Goal: Information Seeking & Learning: Check status

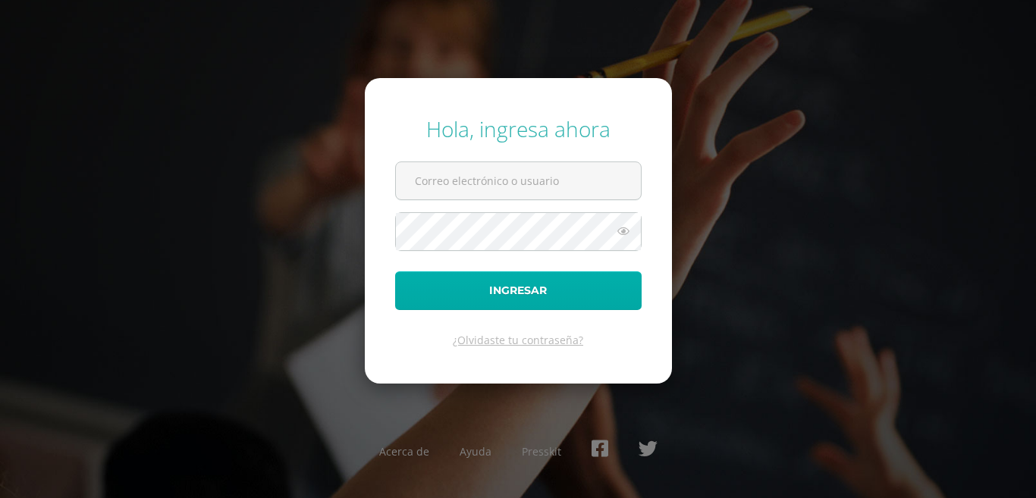
type input "[EMAIL_ADDRESS][DOMAIN_NAME]"
click at [454, 298] on button "Ingresar" at bounding box center [518, 291] width 247 height 39
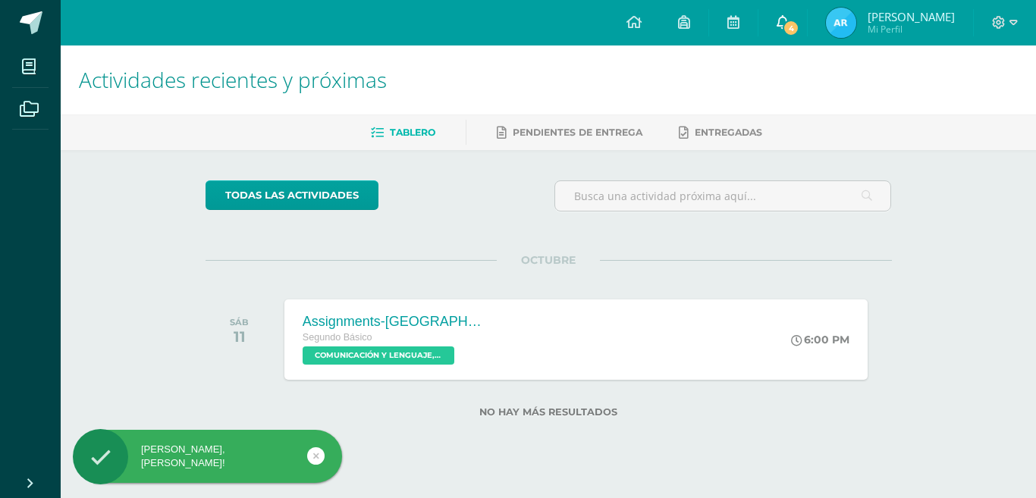
click at [784, 14] on link "4" at bounding box center [783, 23] width 49 height 46
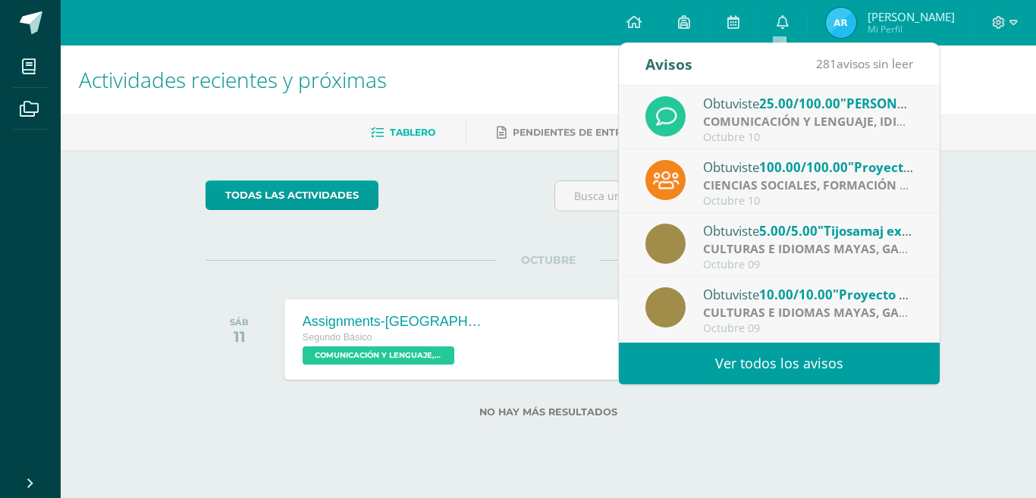
click at [787, 105] on span "25.00/100.00" at bounding box center [799, 103] width 81 height 17
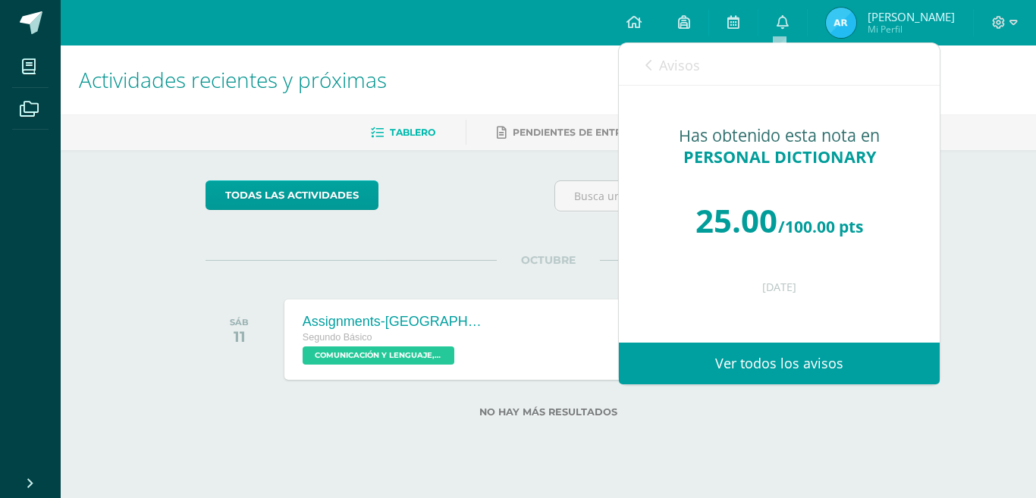
click at [646, 56] on link "Avisos" at bounding box center [673, 64] width 55 height 43
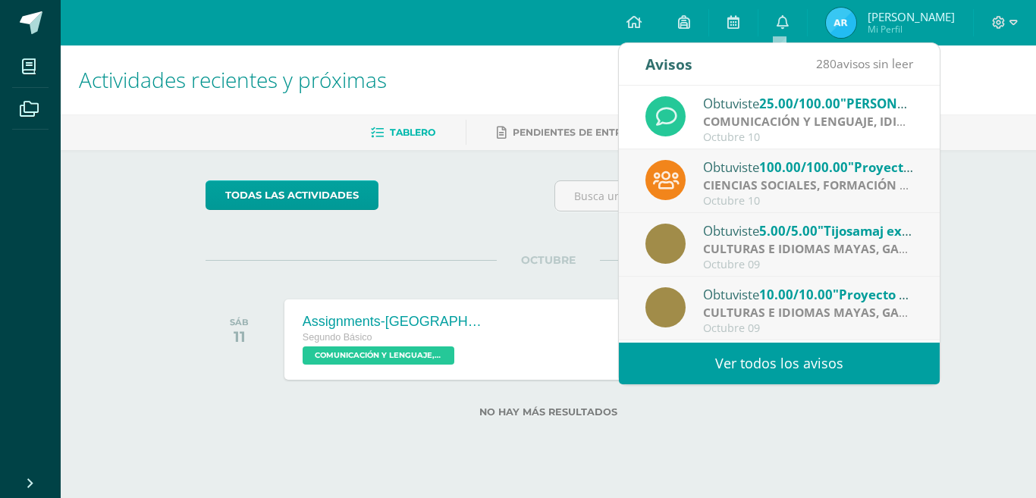
click at [748, 162] on div "Obtuviste 100.00/100.00 "Proyecto final" en CIENCIAS SOCIALES, FORMACIÓN CIUDAD…" at bounding box center [808, 167] width 211 height 20
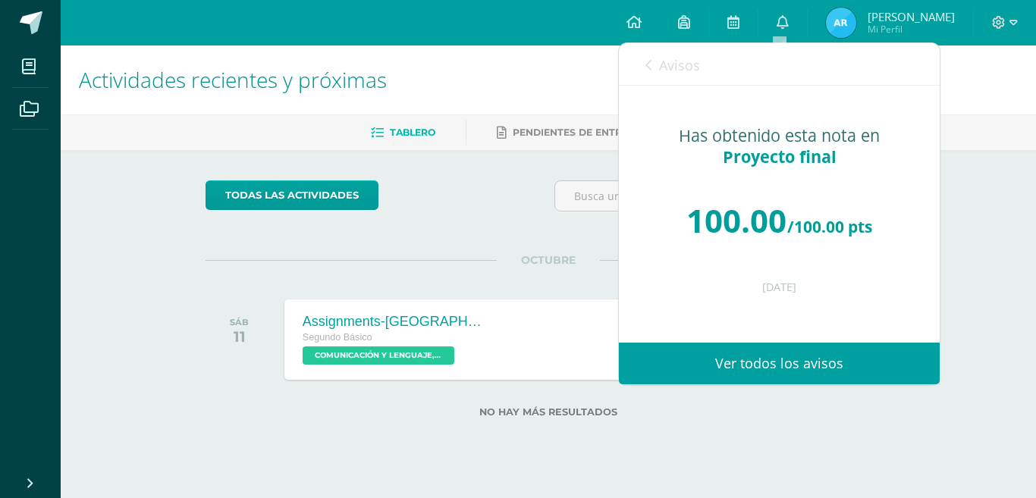
click at [651, 62] on icon at bounding box center [649, 65] width 6 height 12
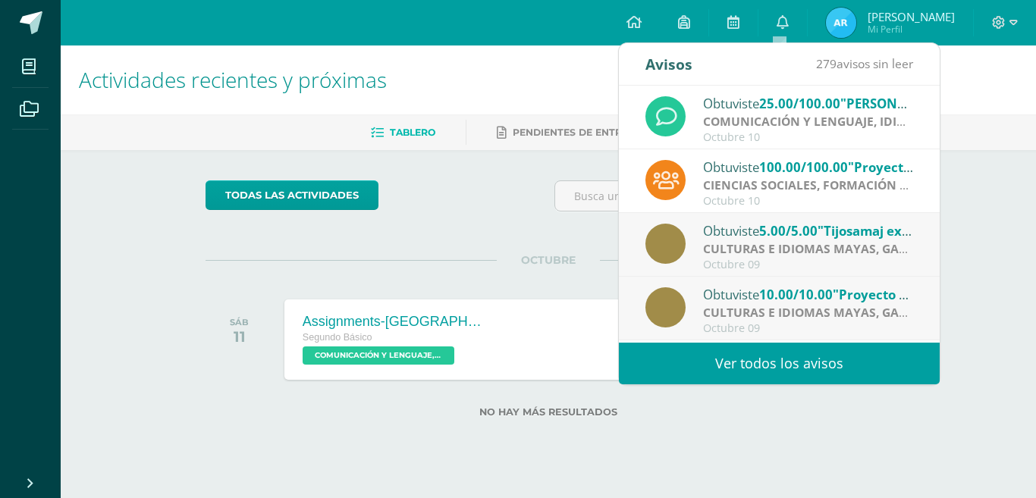
click at [743, 244] on strong "CULTURAS E IDIOMAS MAYAS, GARÍFUNA O XINCA" at bounding box center [850, 248] width 294 height 17
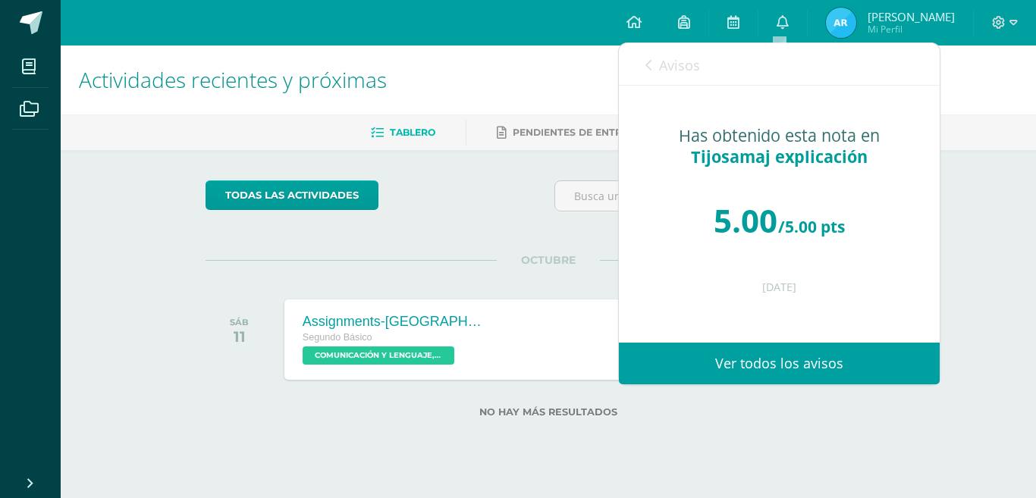
click at [651, 62] on icon at bounding box center [649, 65] width 6 height 12
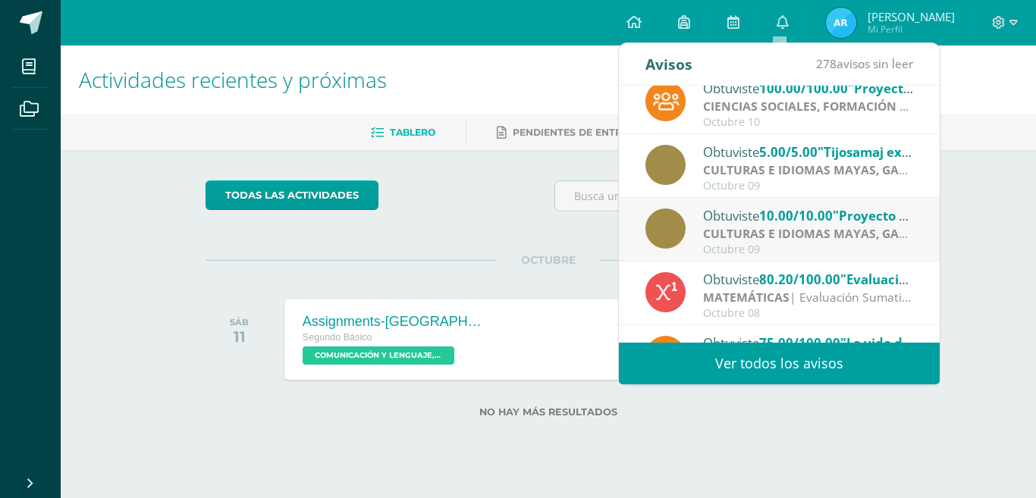
scroll to position [91, 0]
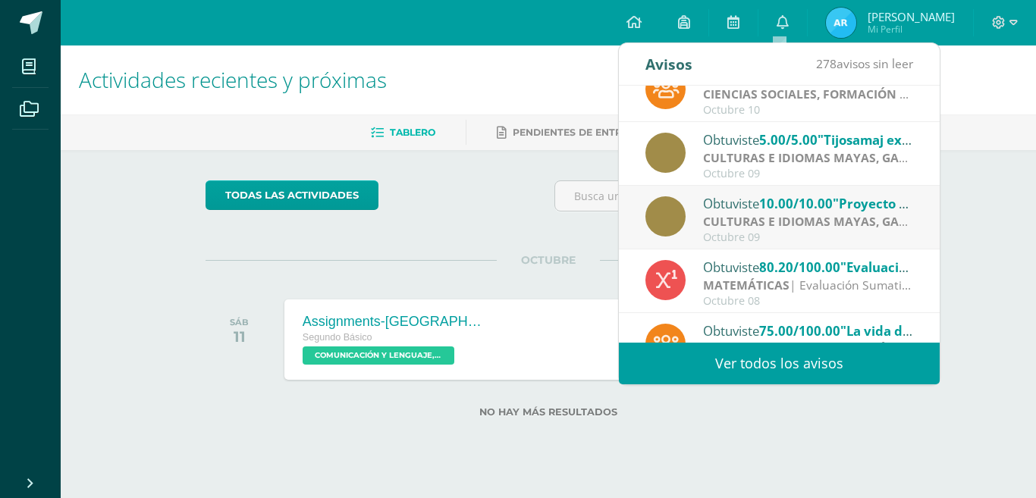
click at [844, 223] on strong "CULTURAS E IDIOMAS MAYAS, GARÍFUNA O XINCA" at bounding box center [850, 221] width 294 height 17
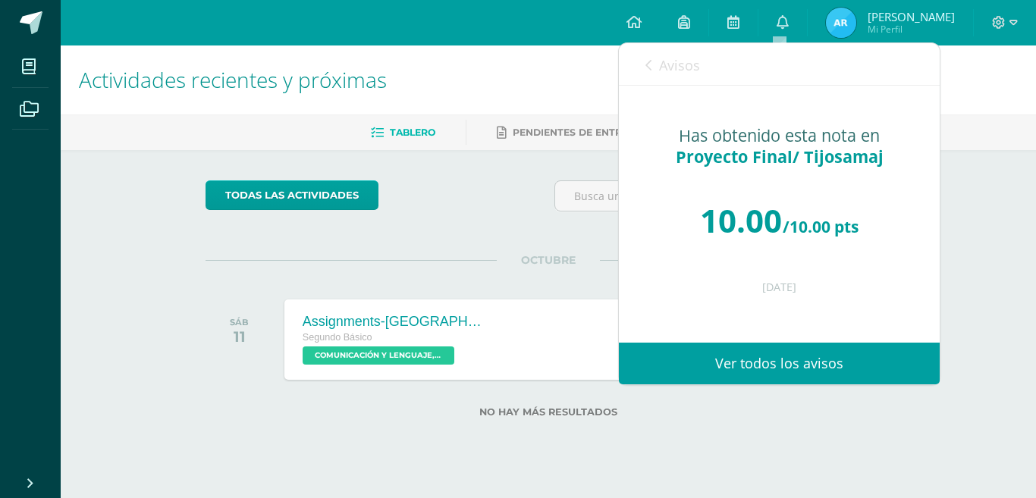
click at [649, 63] on icon at bounding box center [649, 65] width 6 height 12
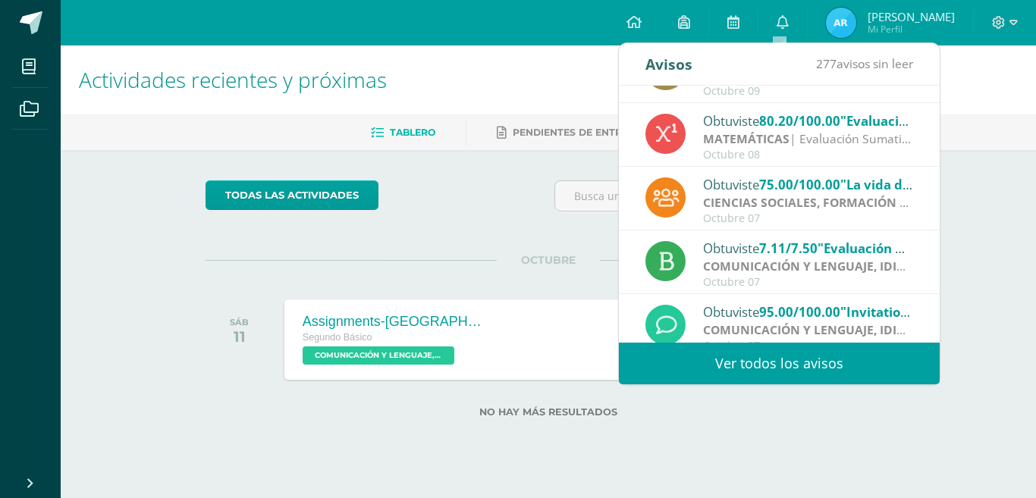
scroll to position [243, 0]
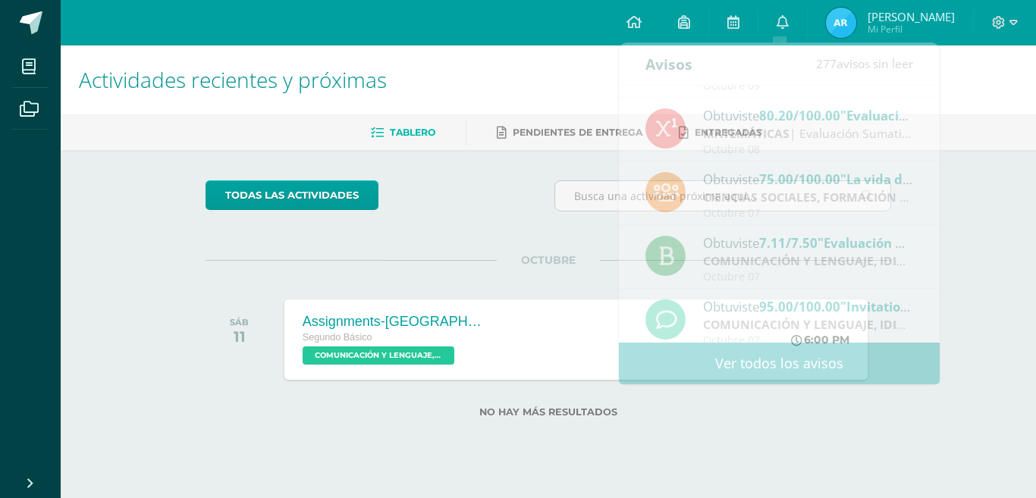
click at [831, 30] on img at bounding box center [841, 23] width 30 height 30
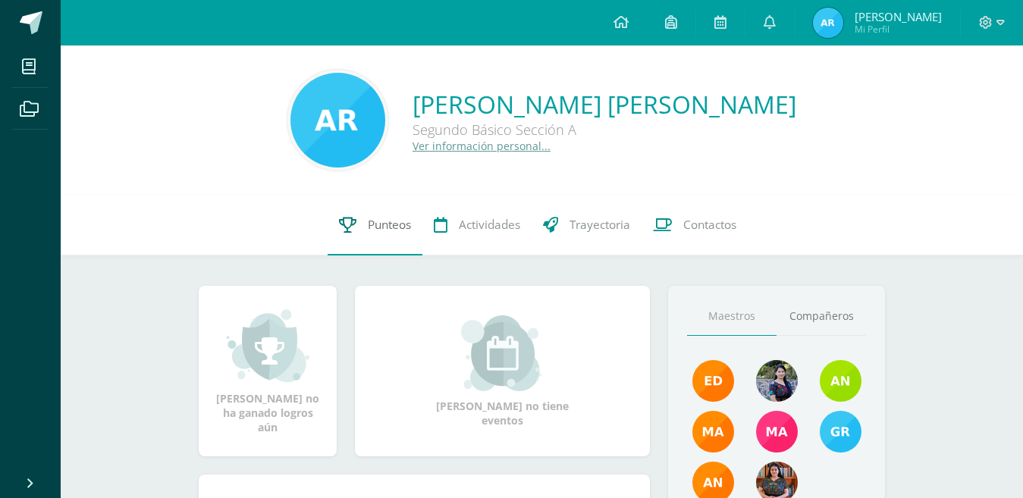
click at [355, 229] on icon at bounding box center [347, 225] width 17 height 16
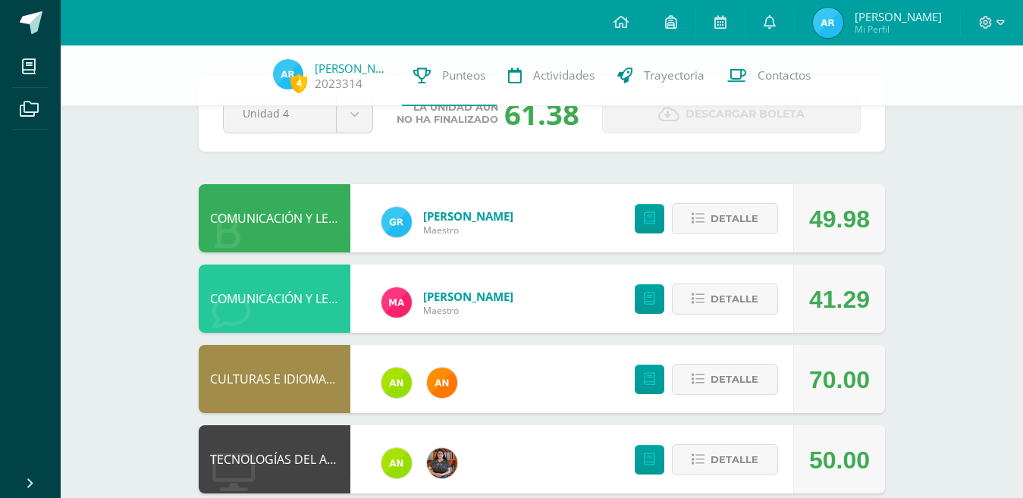
scroll to position [91, 0]
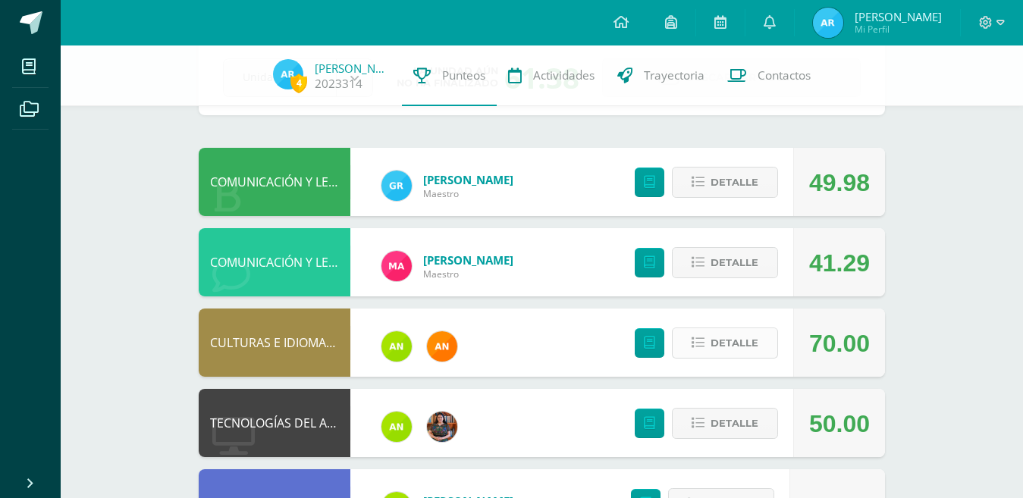
click at [765, 334] on button "Detalle" at bounding box center [725, 343] width 106 height 31
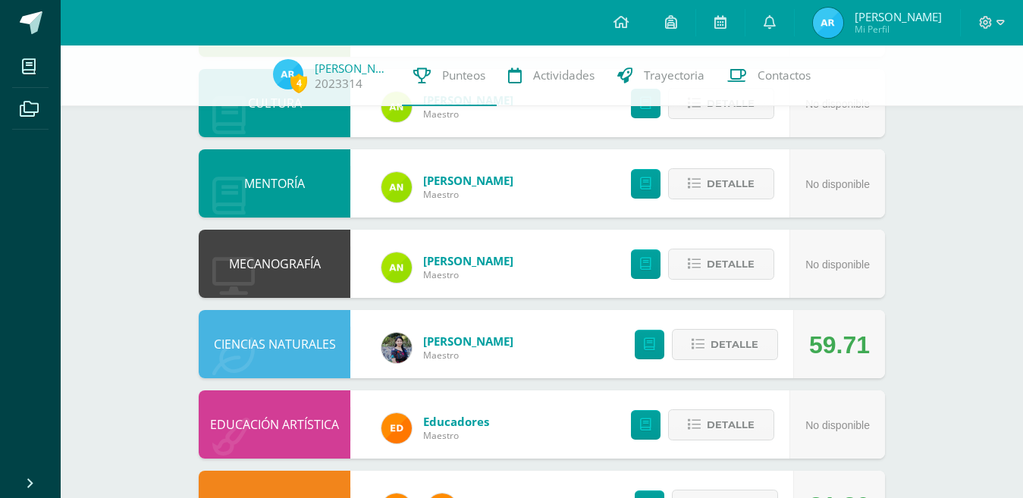
scroll to position [1190, 0]
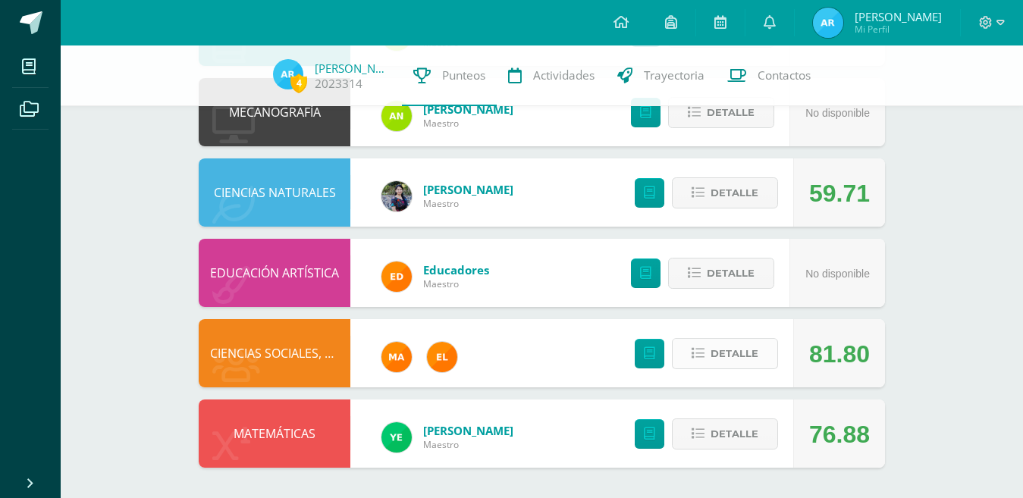
click at [743, 346] on span "Detalle" at bounding box center [735, 354] width 48 height 28
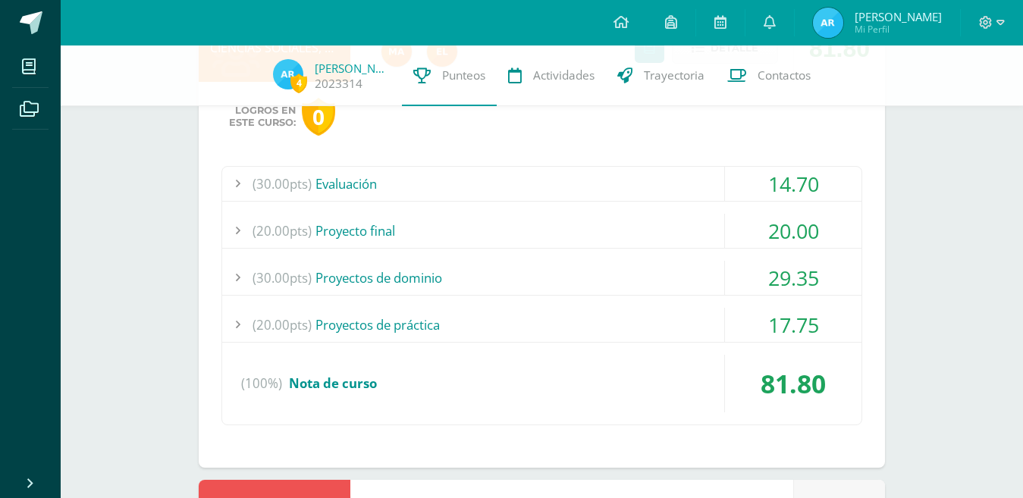
scroll to position [1534, 0]
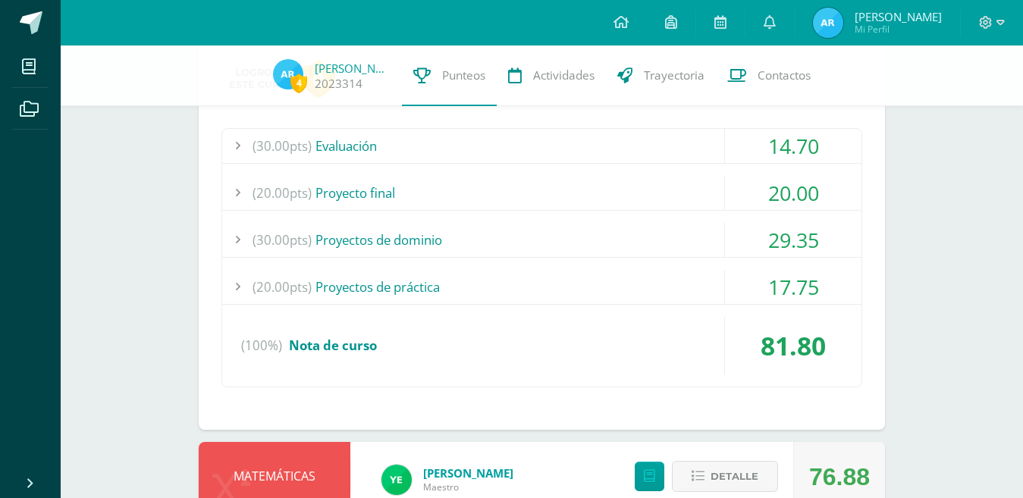
click at [677, 149] on div "(30.00pts) Evaluación" at bounding box center [541, 146] width 639 height 34
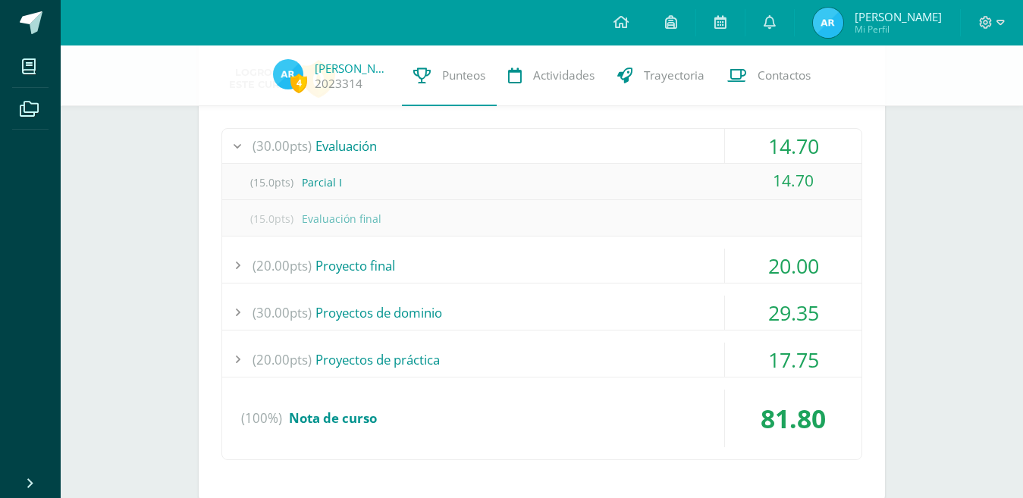
click at [613, 263] on div "(20.00pts) Proyecto final" at bounding box center [541, 266] width 639 height 34
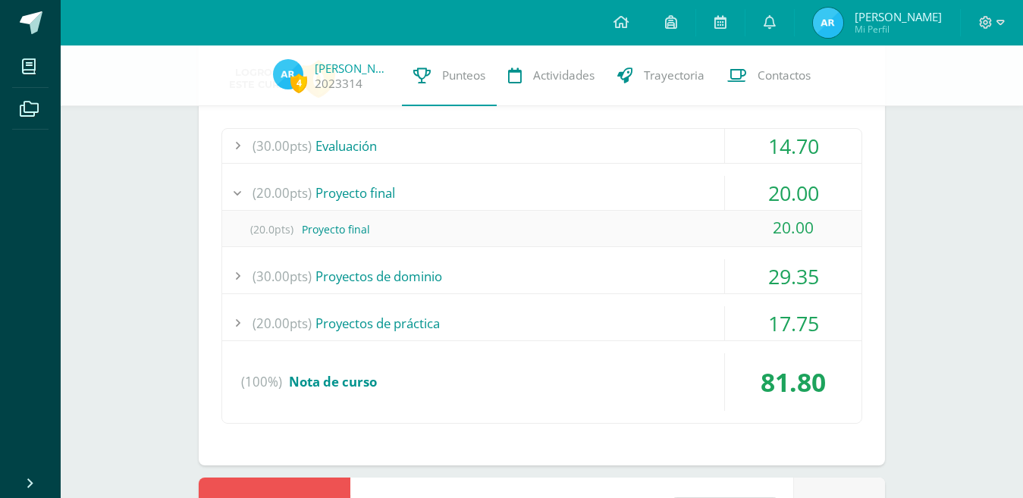
click at [592, 267] on div "(30.00pts) Proyectos de dominio" at bounding box center [541, 276] width 639 height 34
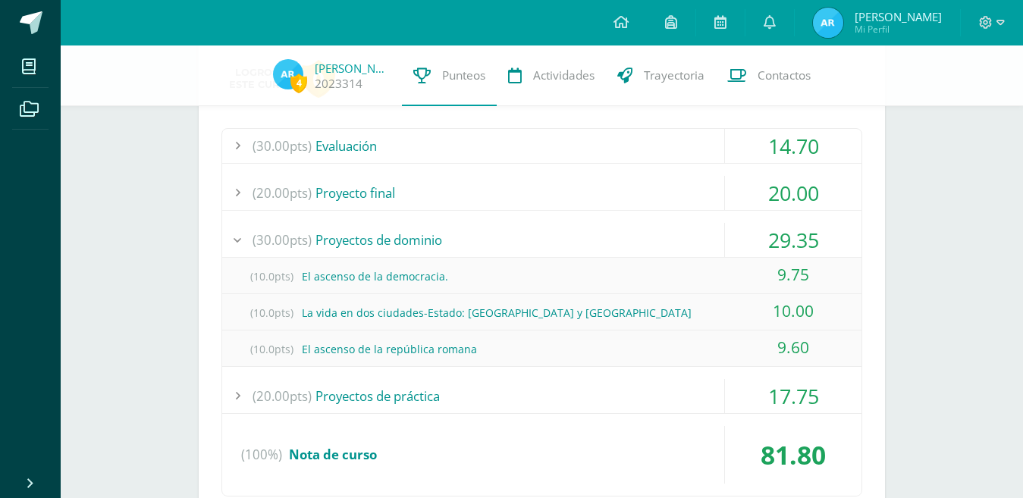
click at [555, 395] on div "(20.00pts) Proyectos de práctica" at bounding box center [541, 396] width 639 height 34
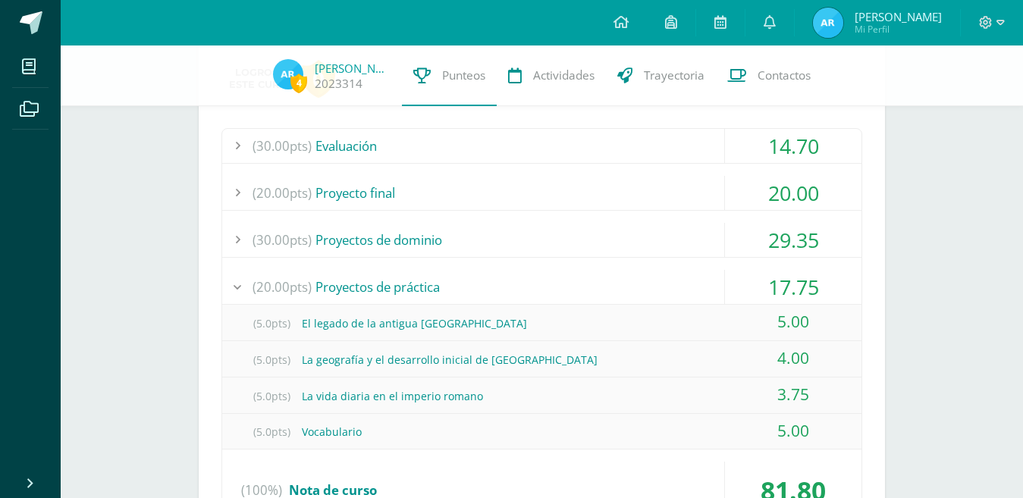
click at [651, 141] on div "(30.00pts) Evaluación" at bounding box center [541, 146] width 639 height 34
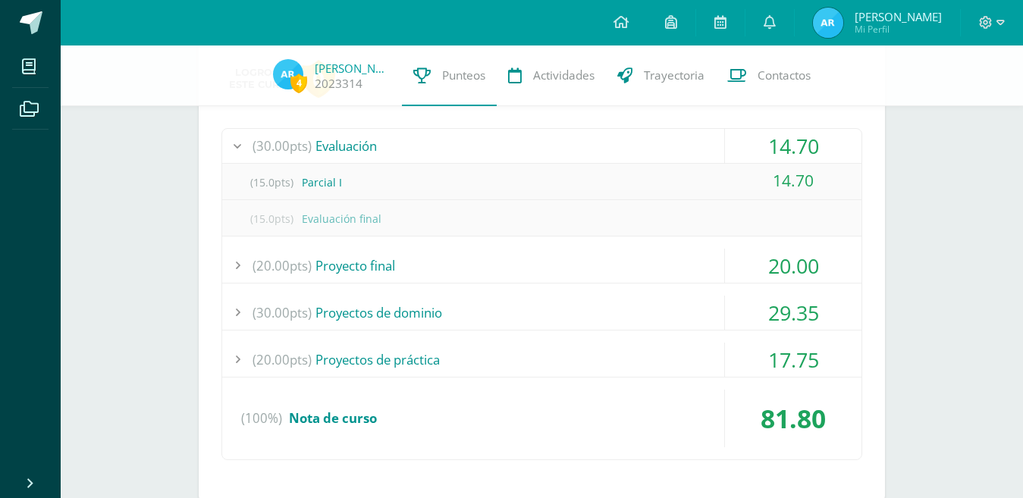
click at [575, 255] on div "(20.00pts) Proyecto final" at bounding box center [541, 266] width 639 height 34
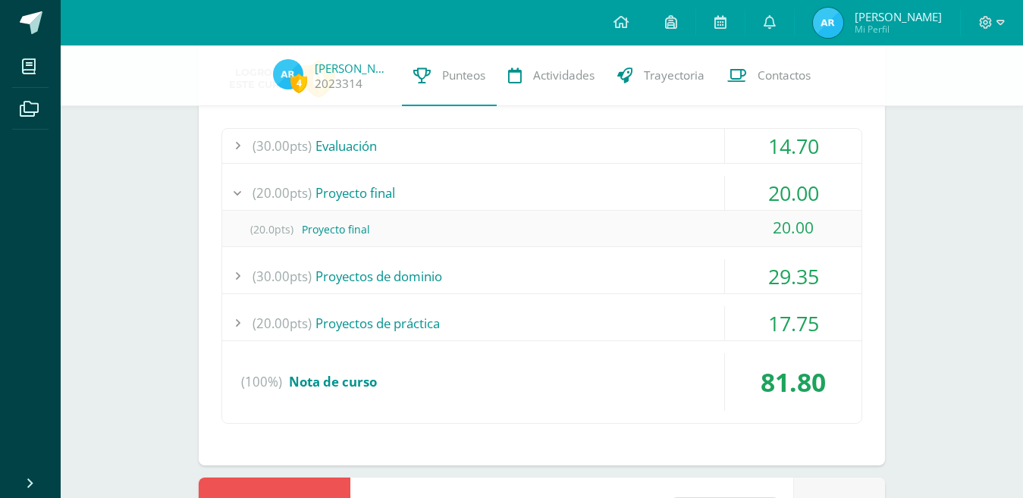
click at [522, 275] on div "(30.00pts) Proyectos de dominio" at bounding box center [541, 276] width 639 height 34
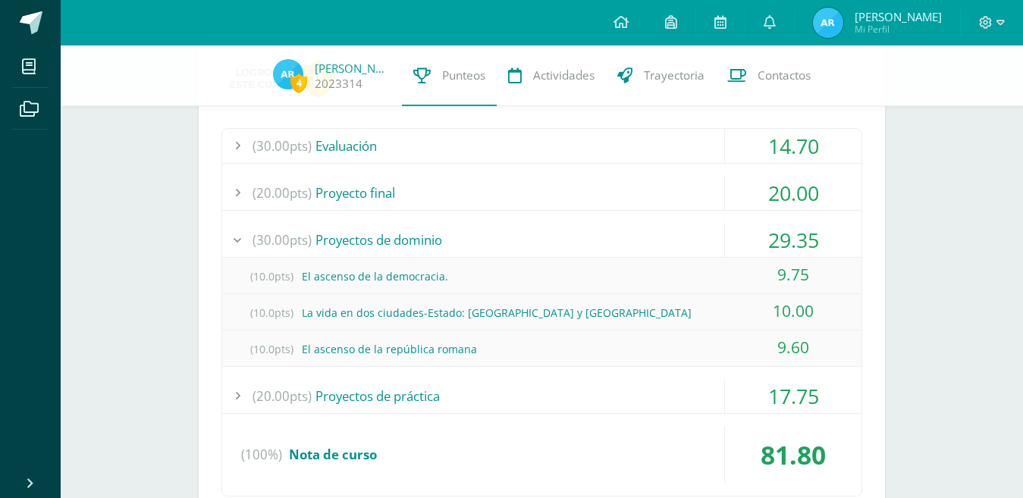
click at [522, 382] on div "(20.00pts) Proyectos de práctica" at bounding box center [541, 396] width 639 height 34
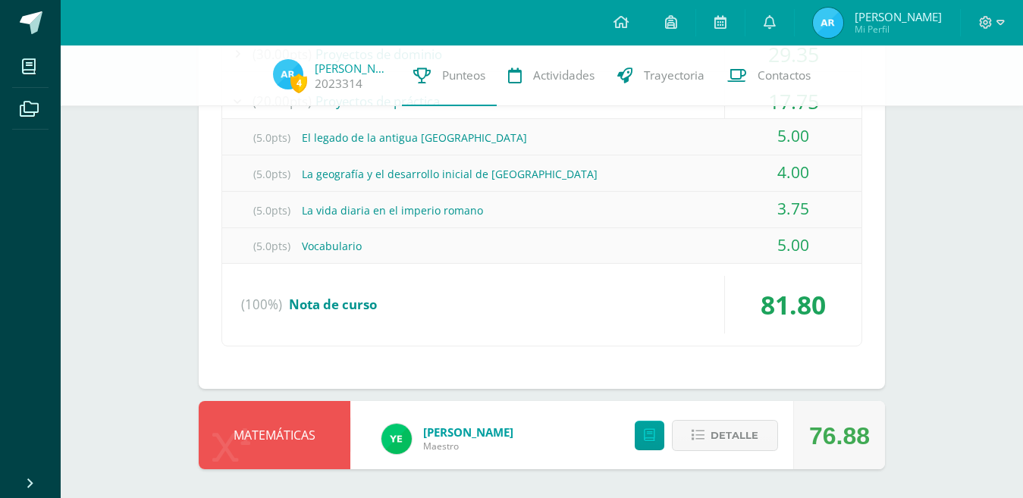
scroll to position [1721, 0]
click at [749, 445] on span "Detalle" at bounding box center [735, 434] width 48 height 28
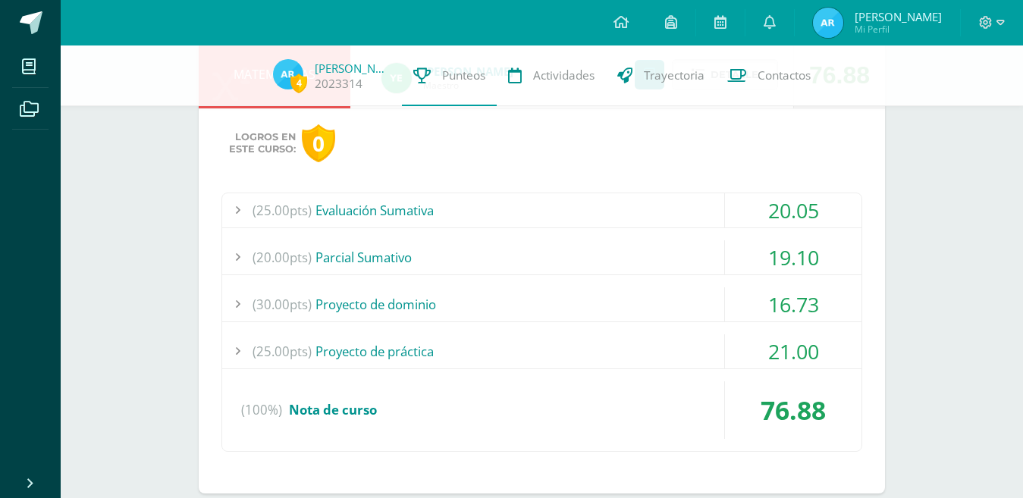
scroll to position [2107, 0]
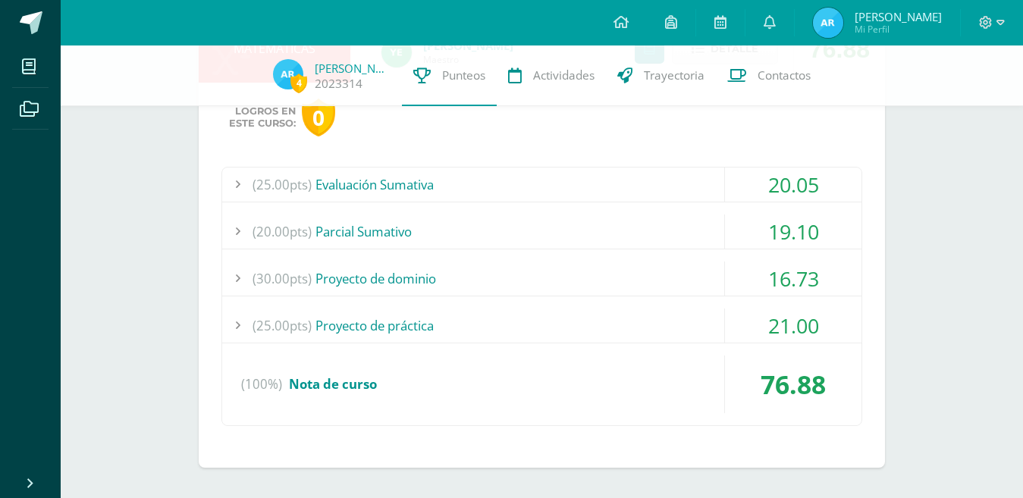
click at [620, 170] on div "(25.00pts) Evaluación Sumativa" at bounding box center [541, 185] width 639 height 34
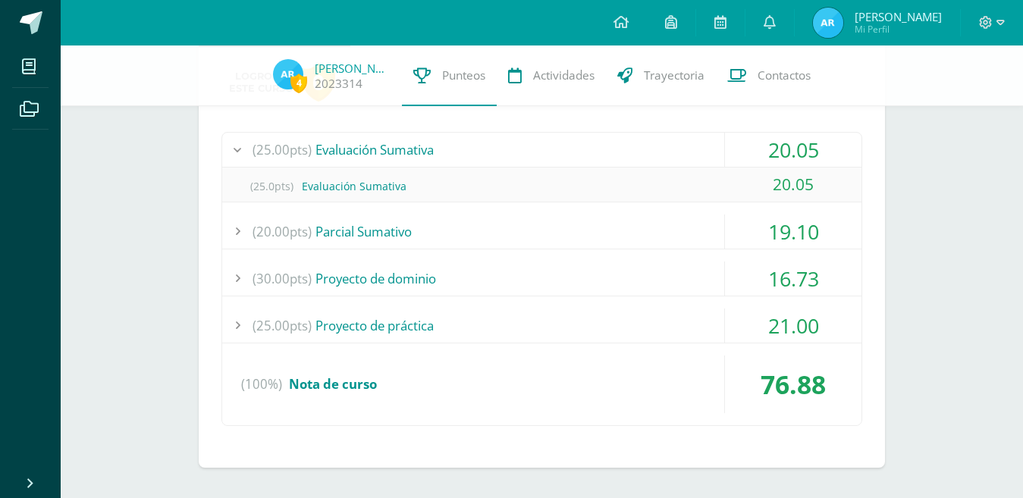
scroll to position [1998, 0]
click at [471, 219] on div "(20.00pts) [GEOGRAPHIC_DATA]" at bounding box center [541, 232] width 639 height 34
click at [542, 277] on div "(30.00pts) Proyecto de dominio" at bounding box center [541, 279] width 639 height 34
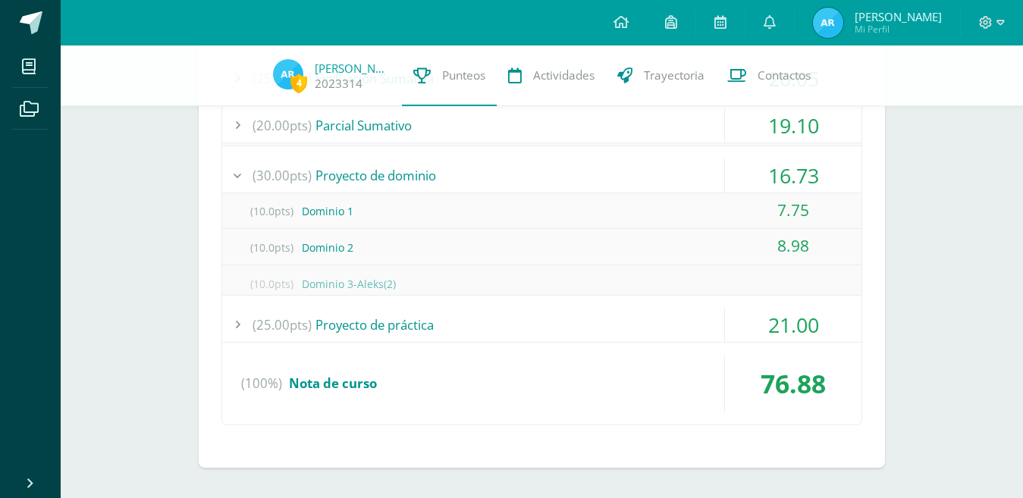
scroll to position [2071, 0]
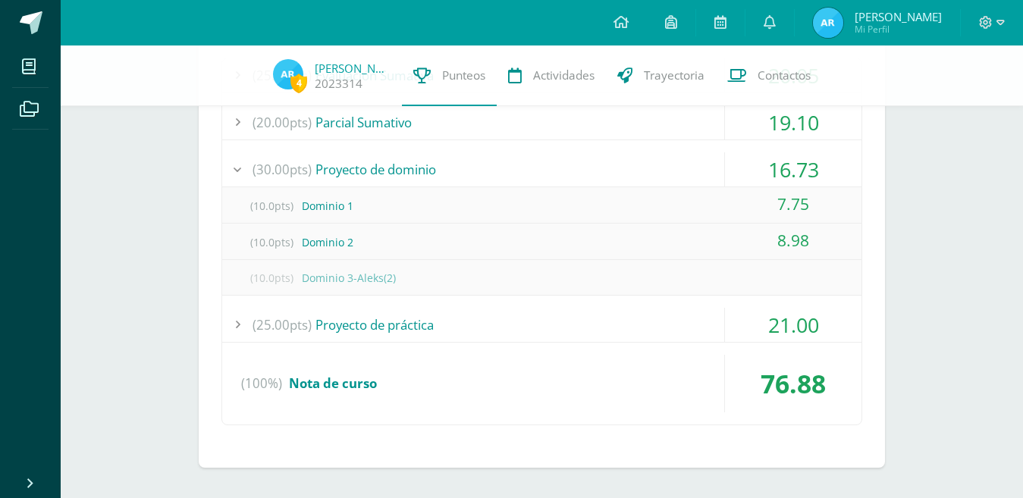
click at [503, 327] on div "(25.00pts) Proyecto de práctica" at bounding box center [541, 325] width 639 height 34
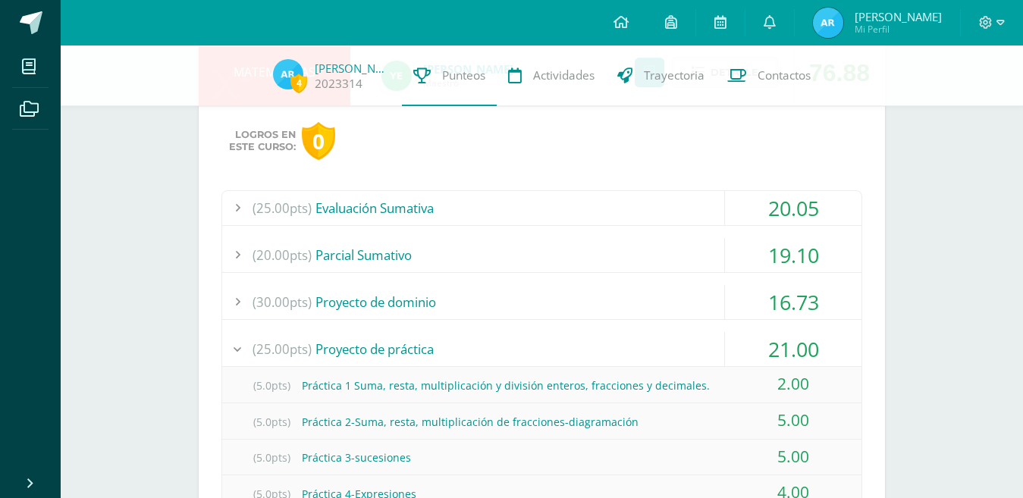
scroll to position [2022, 0]
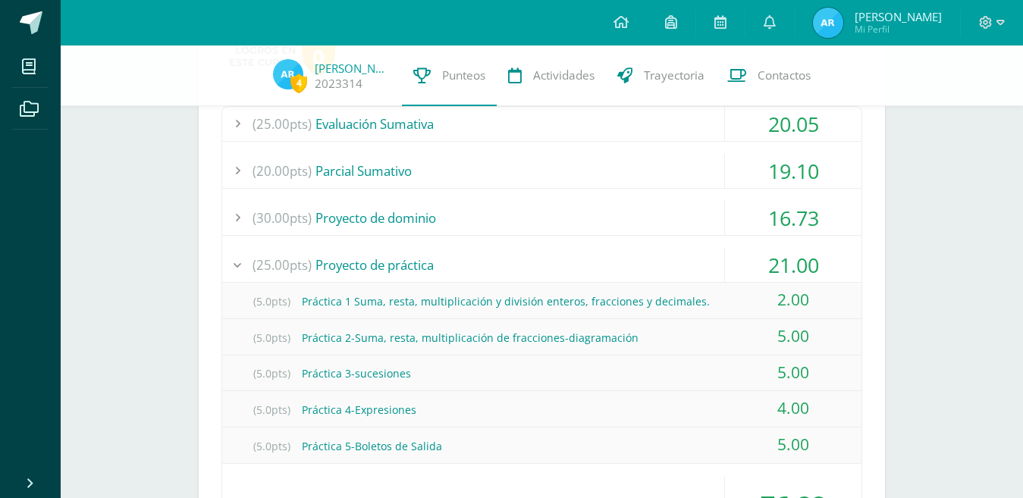
click at [629, 204] on div "(30.00pts) Proyecto de dominio" at bounding box center [541, 218] width 639 height 34
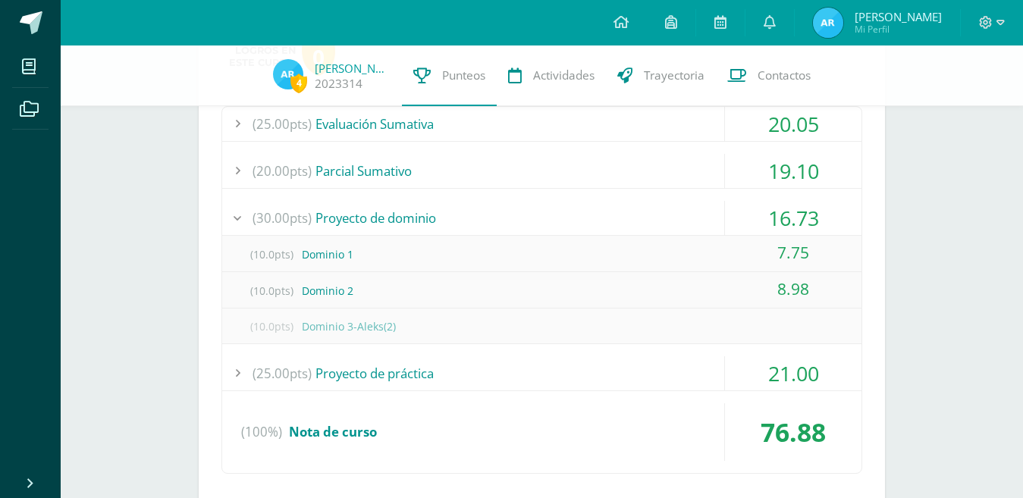
click at [495, 369] on div "(25.00pts) Proyecto de práctica" at bounding box center [541, 374] width 639 height 34
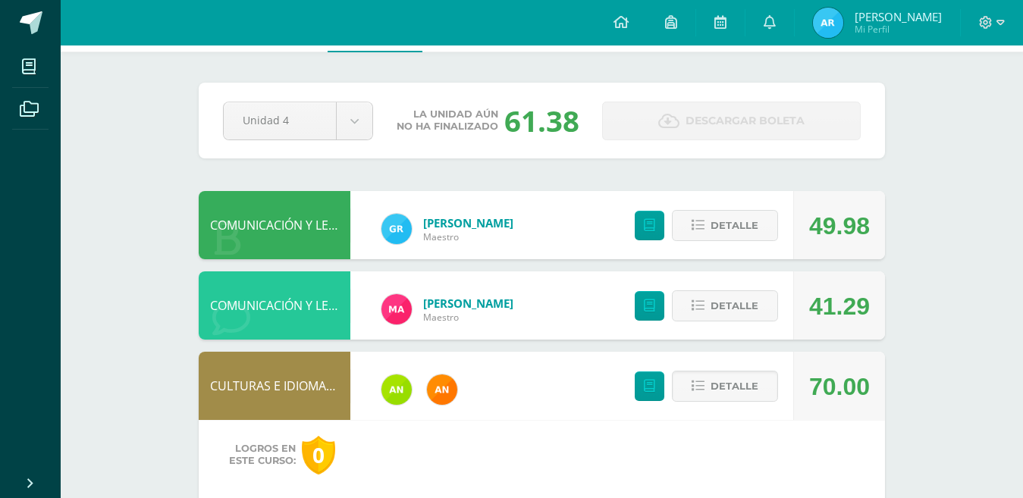
scroll to position [0, 0]
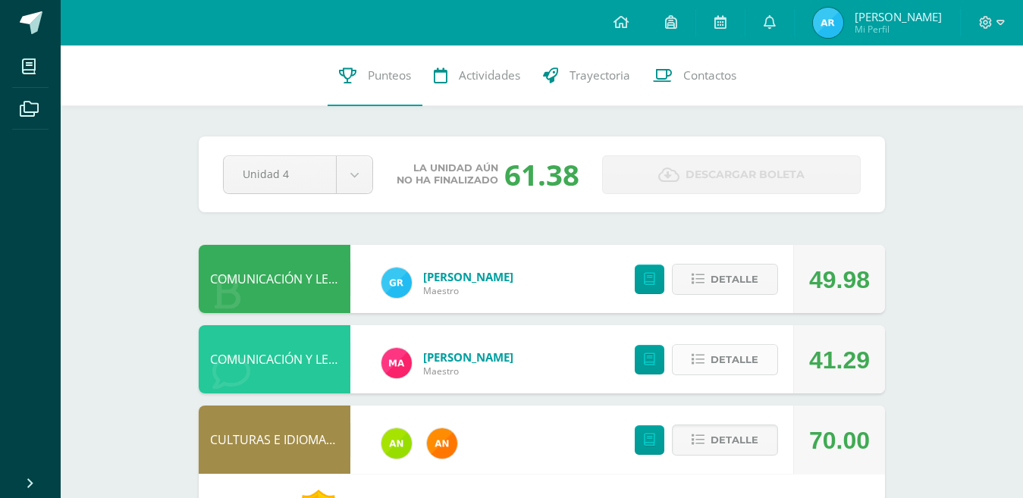
click at [739, 352] on span "Detalle" at bounding box center [735, 360] width 48 height 28
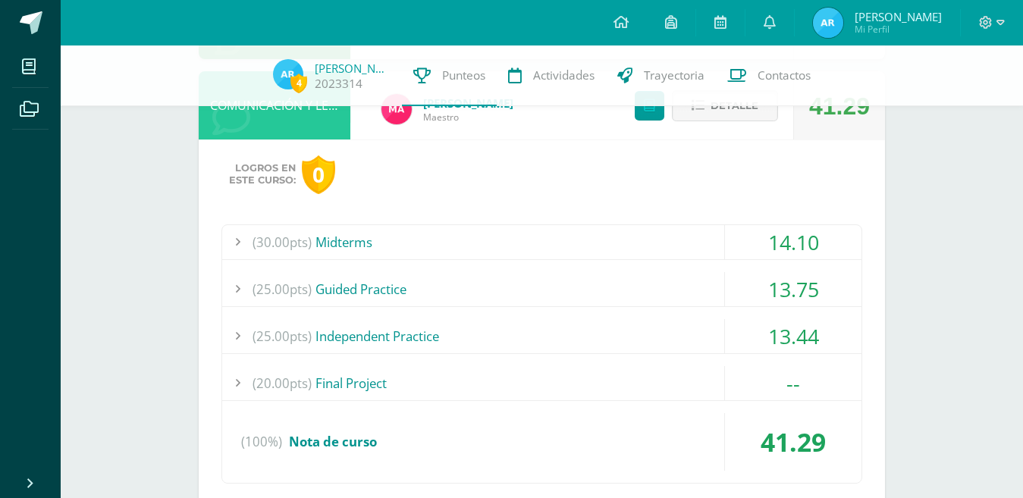
scroll to position [324, 0]
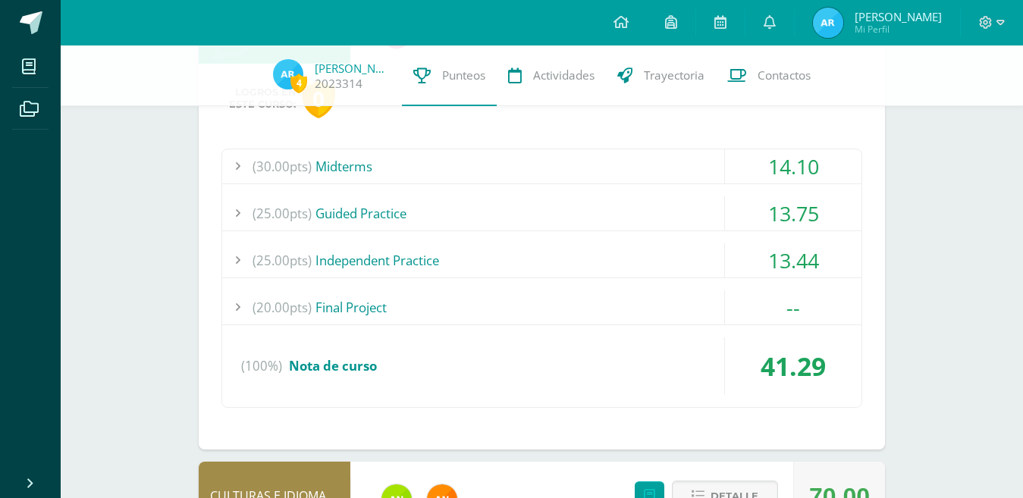
click at [651, 160] on div "(30.00pts) Midterms" at bounding box center [541, 166] width 639 height 34
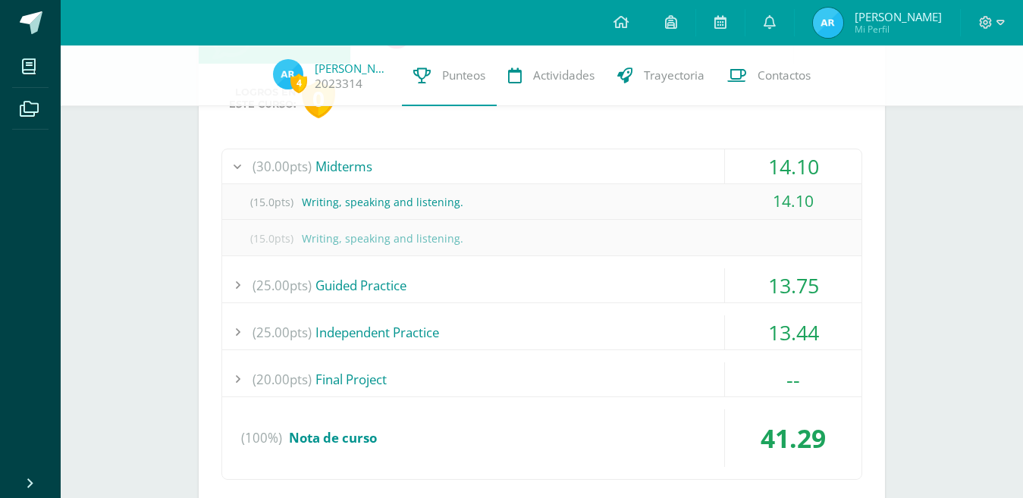
click at [578, 293] on div "(25.00pts) Guided Practice" at bounding box center [541, 286] width 639 height 34
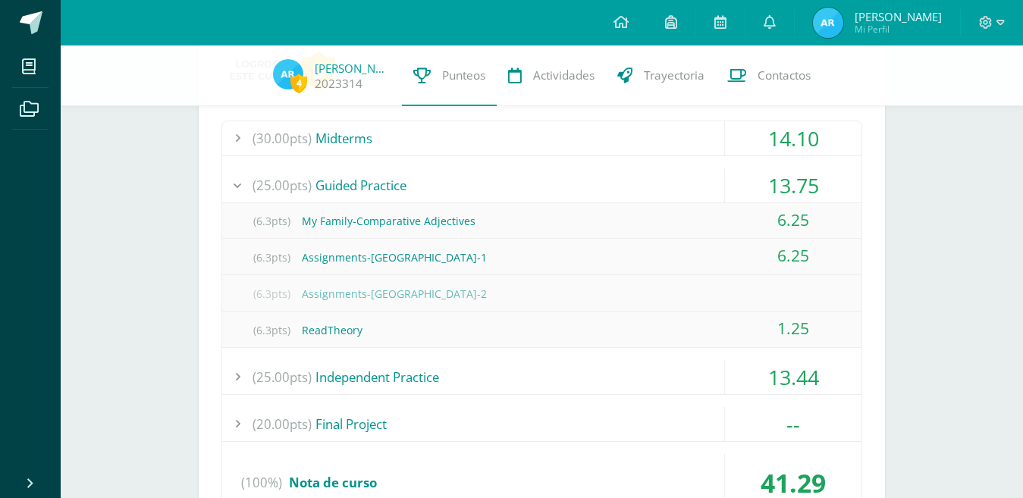
scroll to position [440, 0]
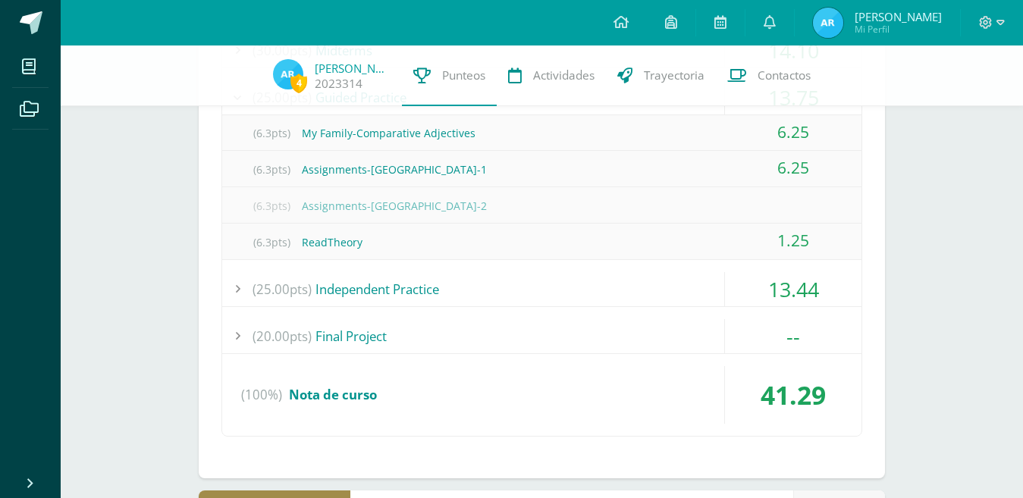
click at [614, 289] on div "(25.00pts) Independent Practice" at bounding box center [541, 289] width 639 height 34
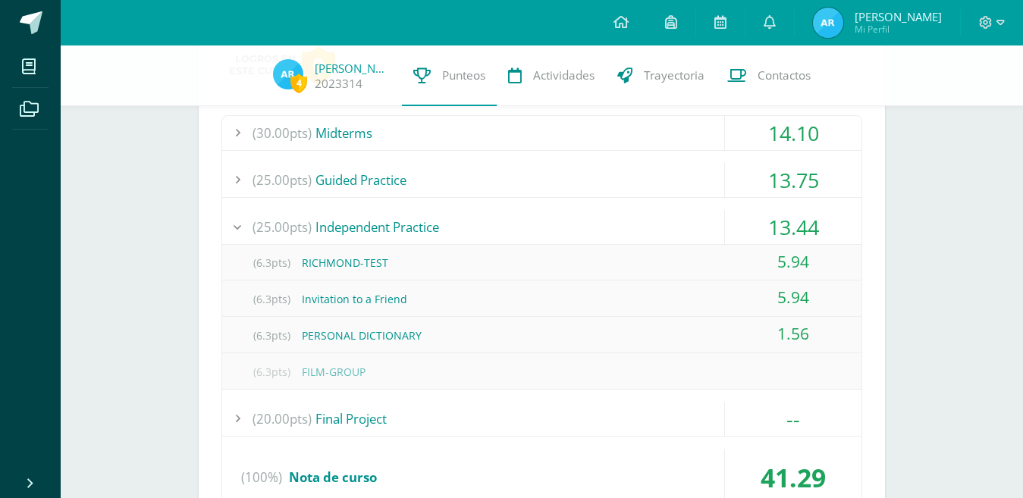
scroll to position [349, 0]
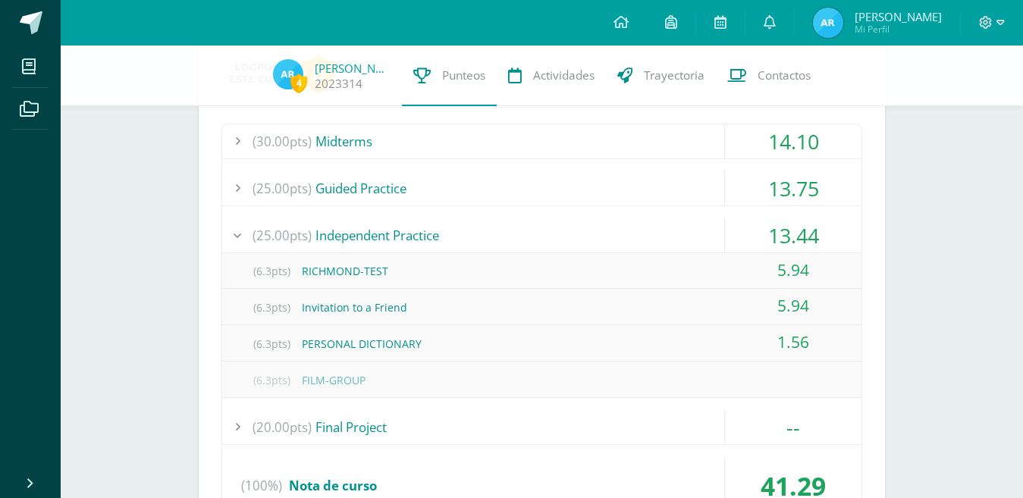
click at [687, 174] on div "(25.00pts) Guided Practice" at bounding box center [541, 188] width 639 height 34
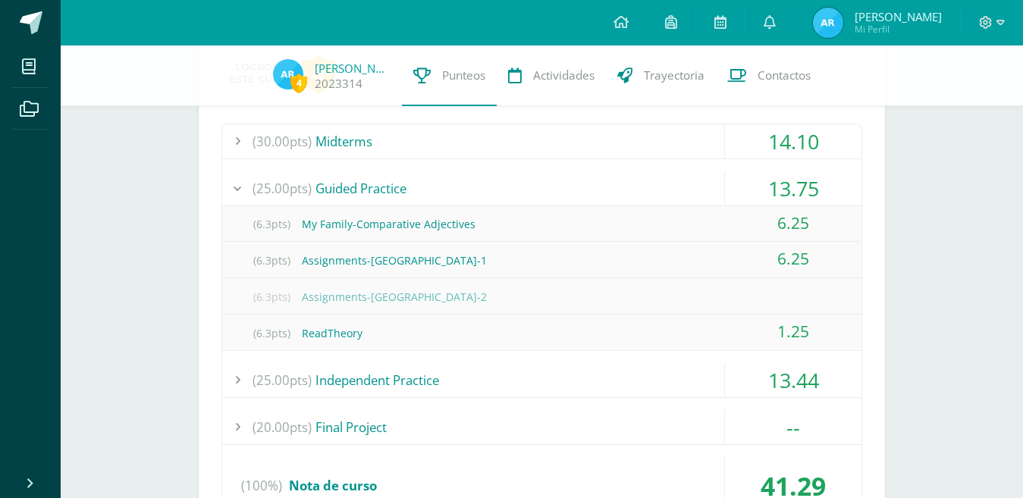
click at [571, 382] on div "(25.00pts) Independent Practice" at bounding box center [541, 380] width 639 height 34
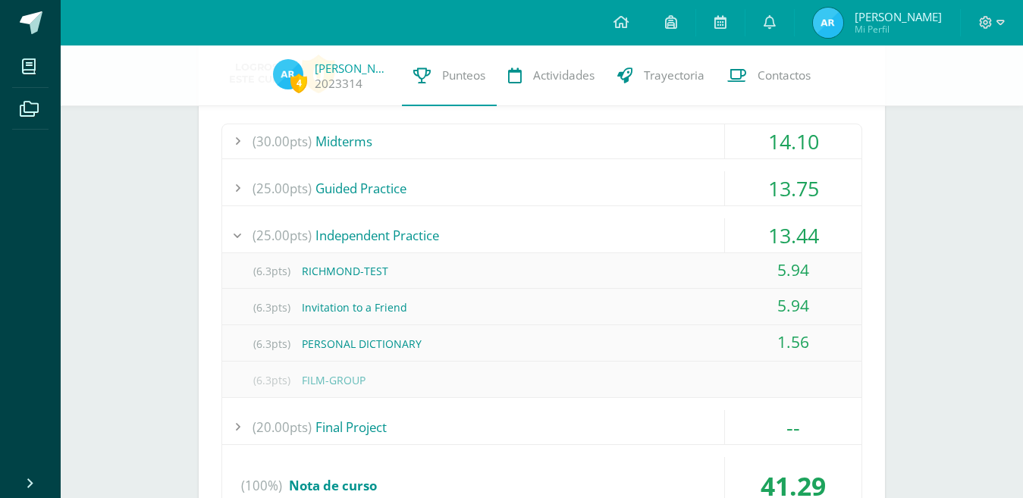
click at [504, 429] on div "(20.00pts) Final Project" at bounding box center [541, 427] width 639 height 34
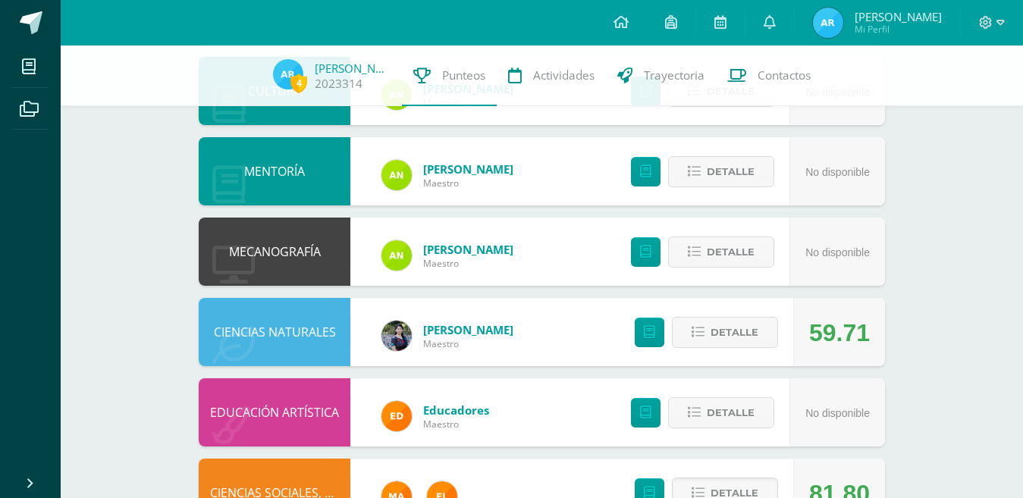
scroll to position [1556, 0]
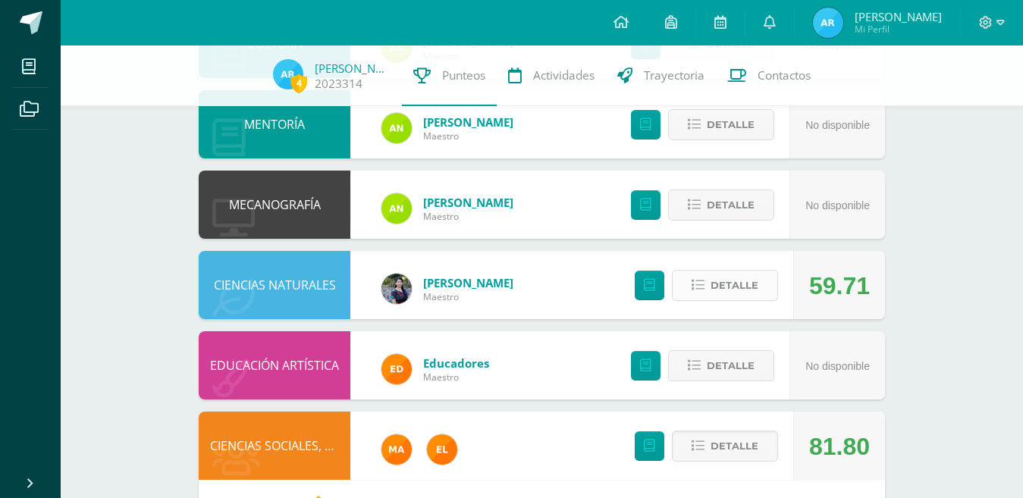
click at [734, 294] on span "Detalle" at bounding box center [735, 286] width 48 height 28
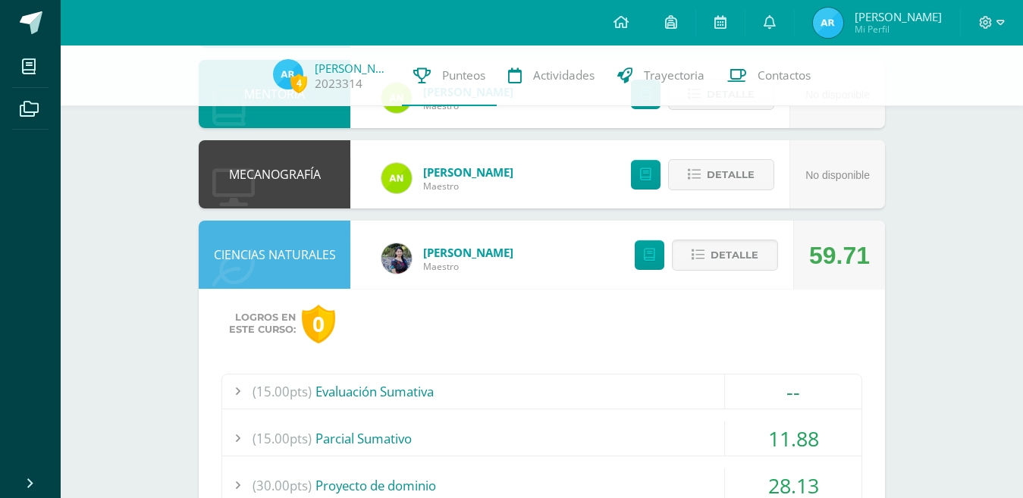
scroll to position [1795, 0]
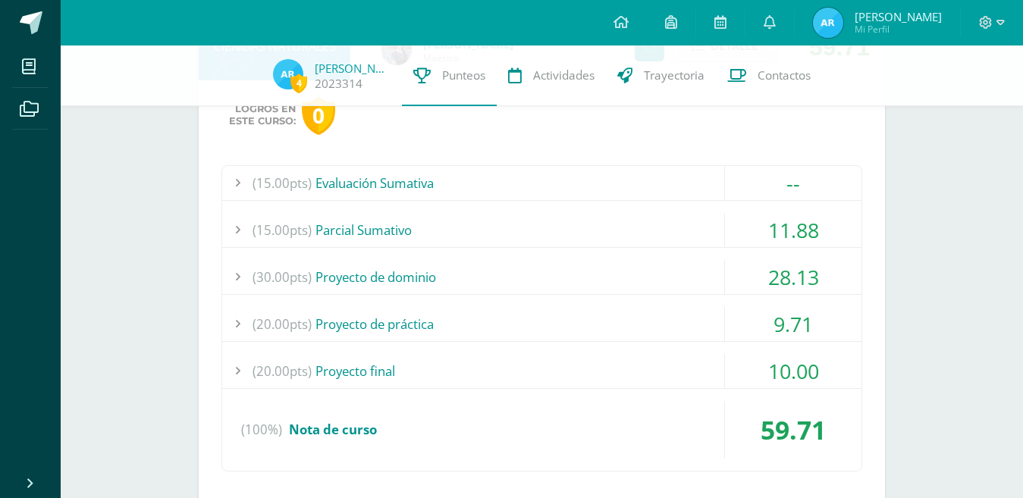
click at [583, 228] on div "(15.00pts) [GEOGRAPHIC_DATA]" at bounding box center [541, 230] width 639 height 34
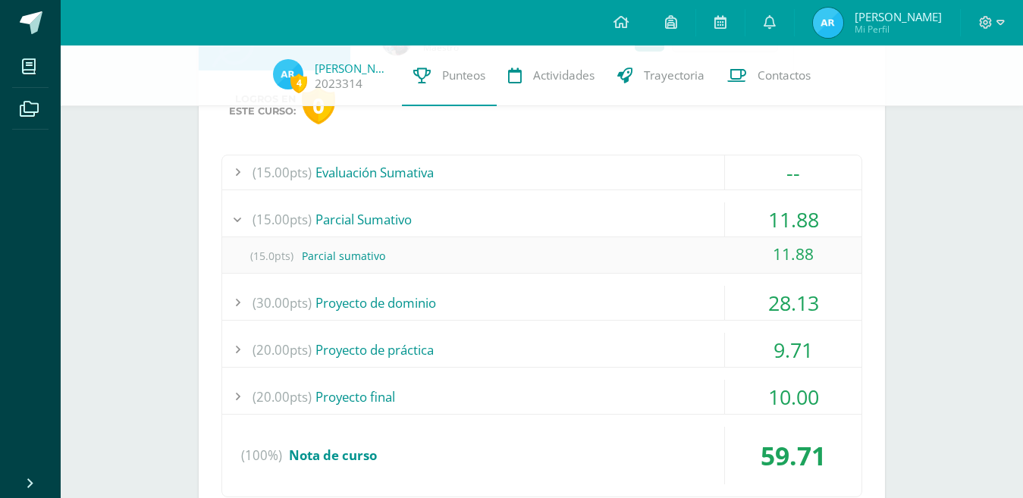
scroll to position [1723, 0]
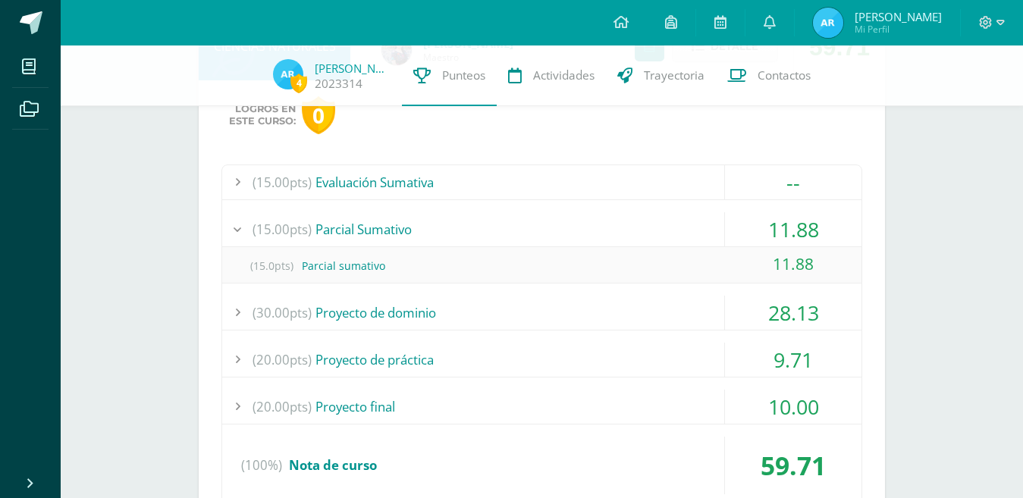
click at [567, 310] on div "(30.00pts) Proyecto de dominio" at bounding box center [541, 313] width 639 height 34
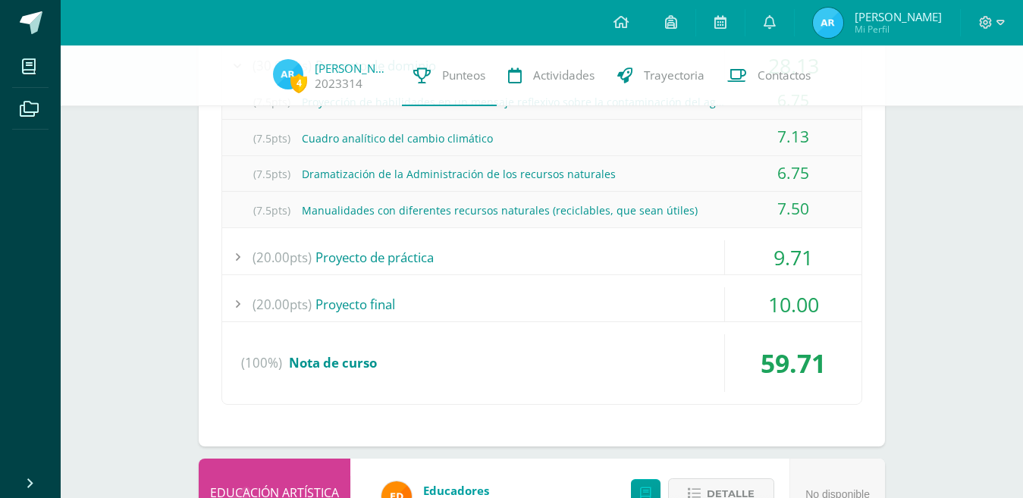
scroll to position [1943, 0]
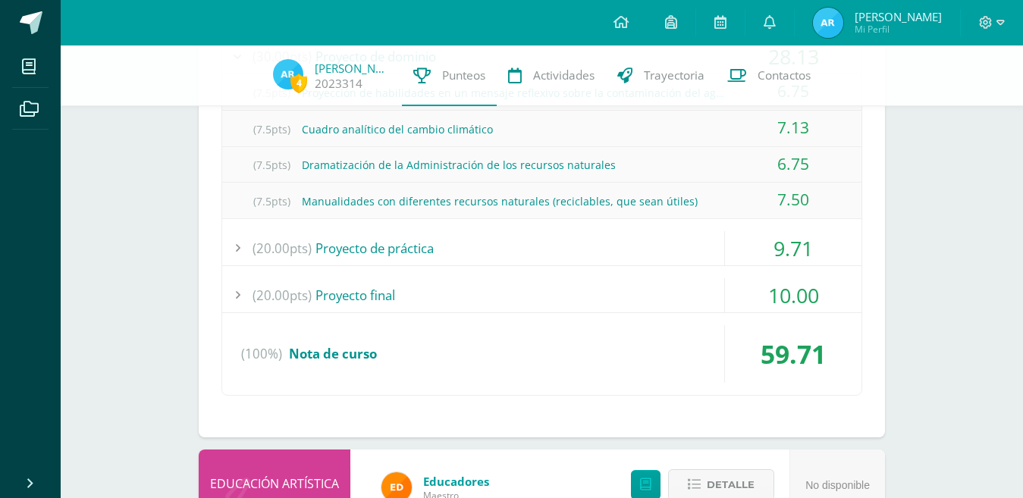
click at [554, 244] on div "(20.00pts) Proyecto de práctica" at bounding box center [541, 248] width 639 height 34
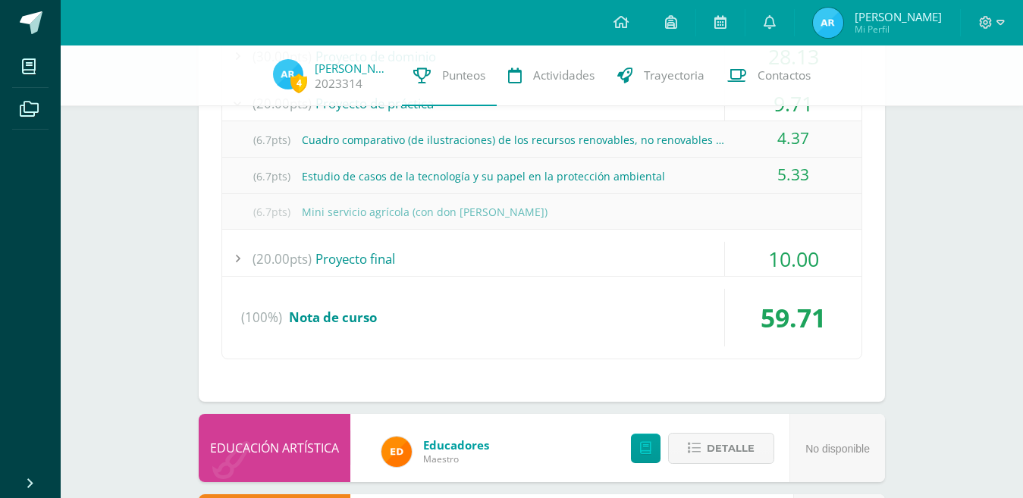
click at [567, 244] on div "(20.00pts) Proyecto final" at bounding box center [541, 259] width 639 height 34
